Goal: Find specific page/section: Find specific page/section

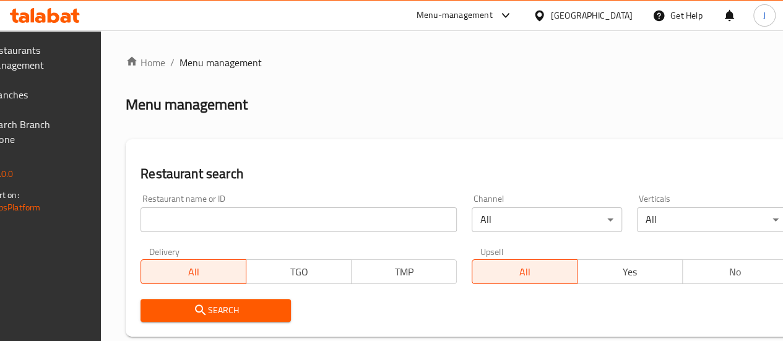
click at [256, 220] on input "search" at bounding box center [299, 219] width 316 height 25
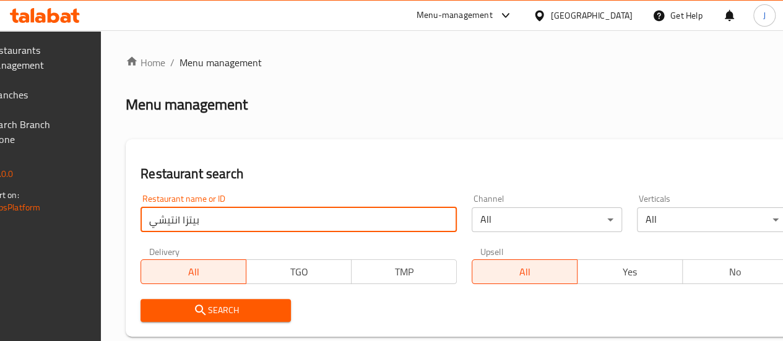
click button "Search" at bounding box center [216, 310] width 151 height 23
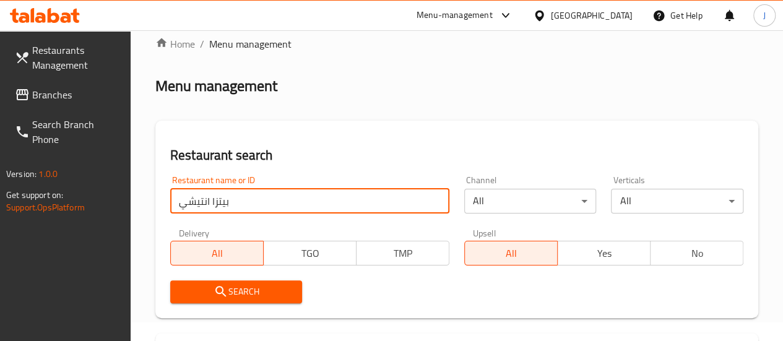
scroll to position [17, 0]
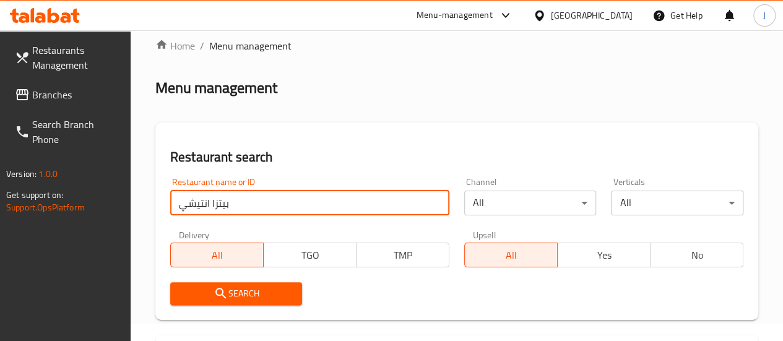
click at [242, 196] on input "بيتزا انتيشي" at bounding box center [309, 203] width 279 height 25
type input "antichi"
click button "Search" at bounding box center [236, 293] width 133 height 23
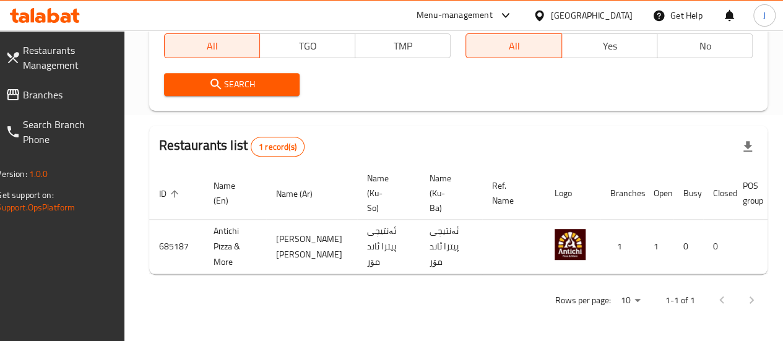
scroll to position [0, 121]
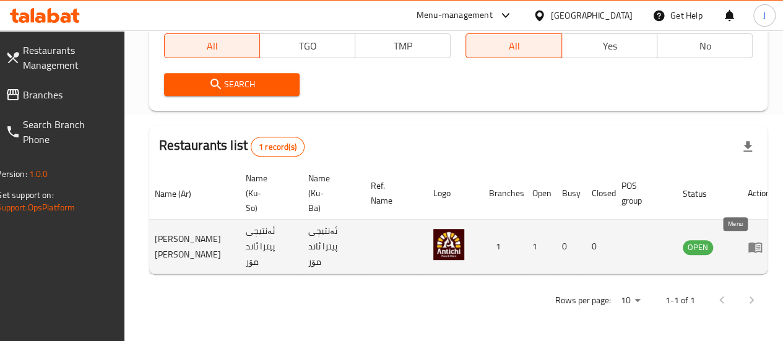
click at [748, 240] on icon "enhanced table" at bounding box center [755, 247] width 15 height 15
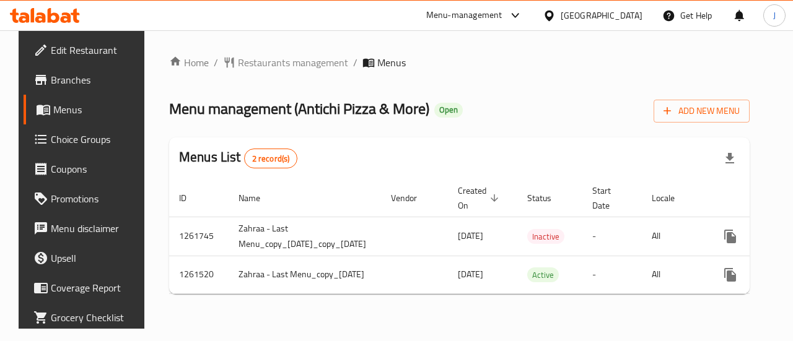
scroll to position [0, 105]
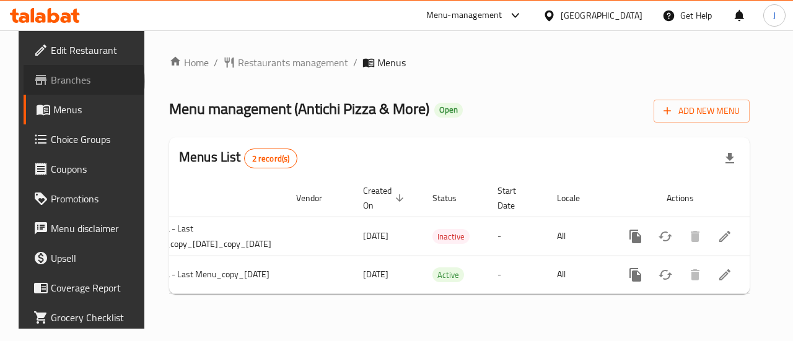
click at [64, 81] on span "Branches" at bounding box center [96, 79] width 90 height 15
